Goal: Information Seeking & Learning: Check status

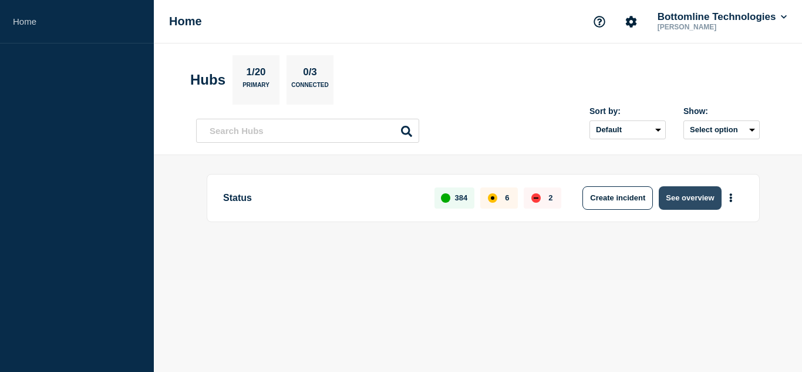
click at [686, 197] on button "See overview" at bounding box center [690, 197] width 62 height 23
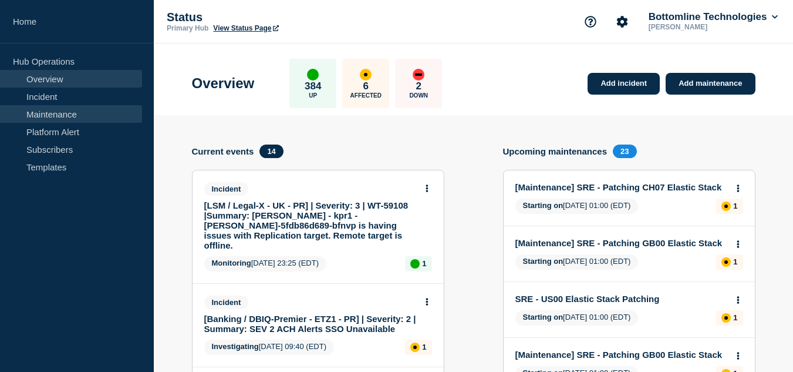
click at [60, 113] on link "Maintenance" at bounding box center [71, 114] width 142 height 18
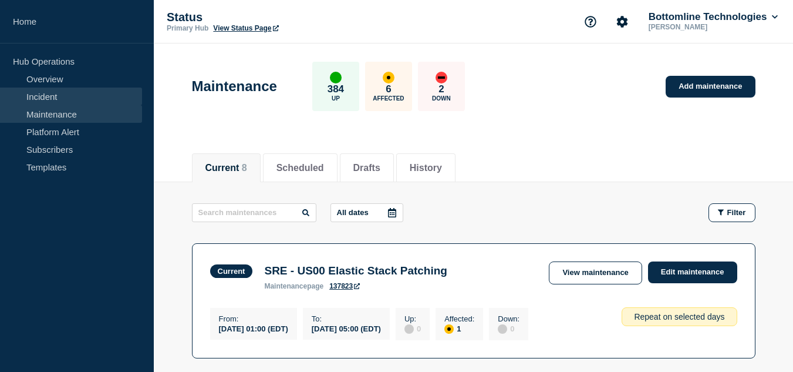
click at [109, 102] on link "Incident" at bounding box center [71, 96] width 142 height 18
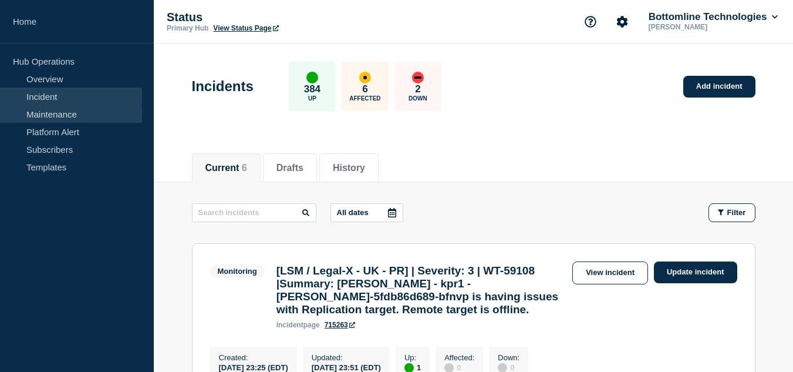
click at [69, 117] on link "Maintenance" at bounding box center [71, 114] width 142 height 18
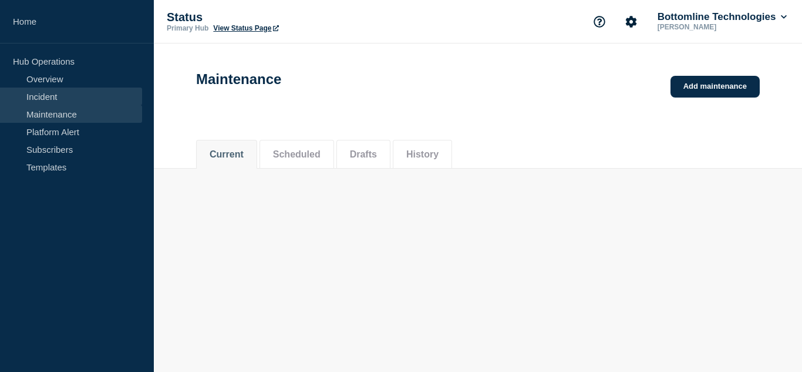
click at [71, 91] on link "Incident" at bounding box center [71, 96] width 142 height 18
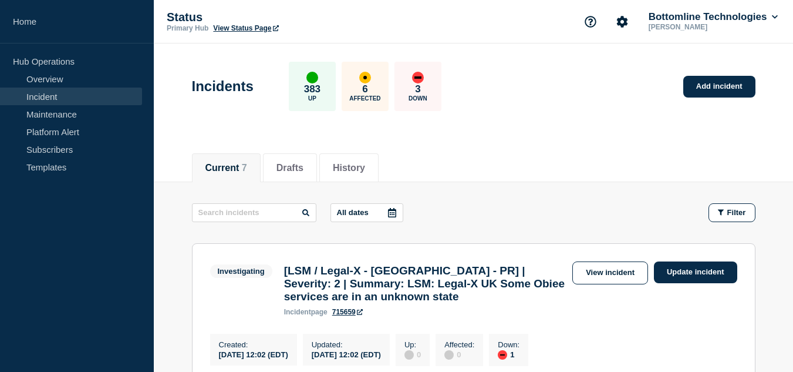
scroll to position [59, 0]
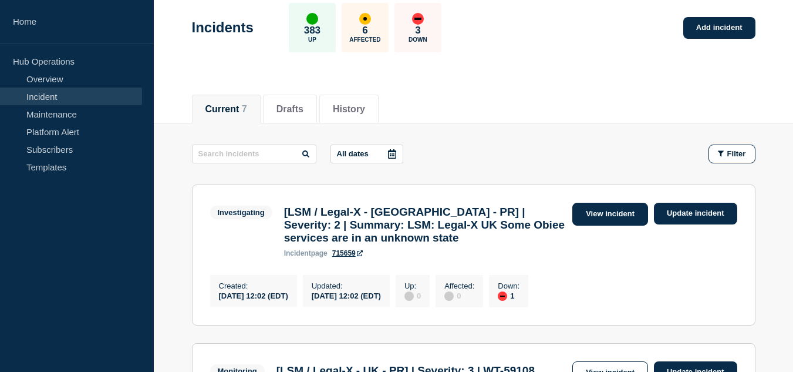
click at [593, 216] on link "View incident" at bounding box center [610, 213] width 76 height 23
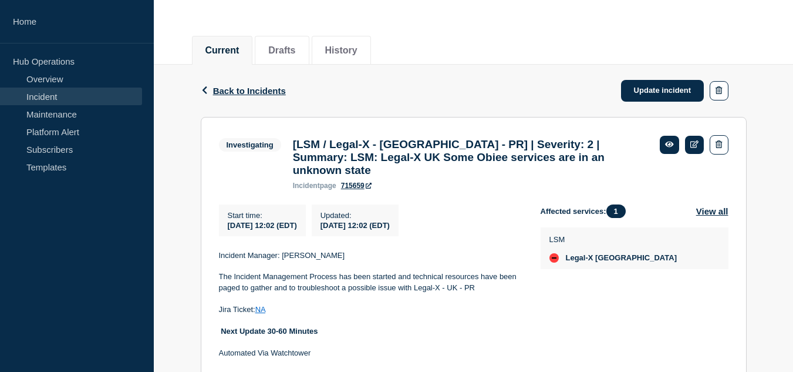
scroll to position [152, 0]
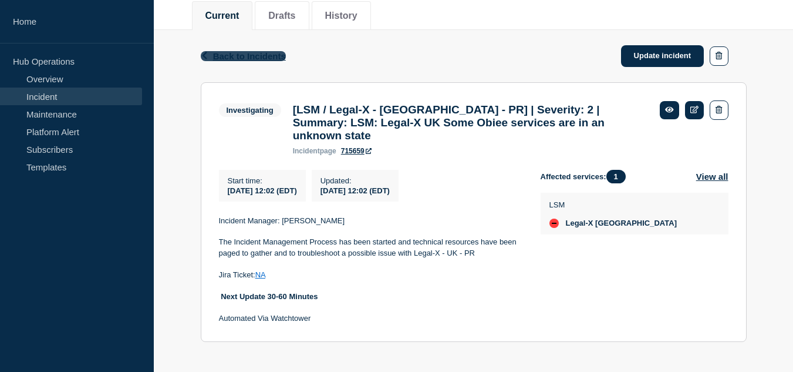
click at [268, 58] on span "Back to Incidents" at bounding box center [249, 56] width 73 height 10
